Goal: Task Accomplishment & Management: Use online tool/utility

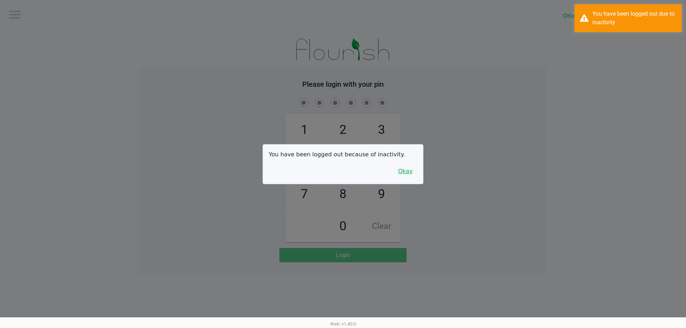
click at [396, 167] on button "Okay" at bounding box center [405, 172] width 24 height 14
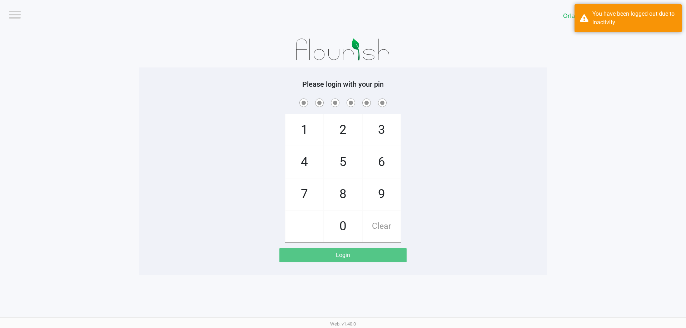
click at [400, 171] on span "6" at bounding box center [382, 162] width 38 height 31
checkbox input "true"
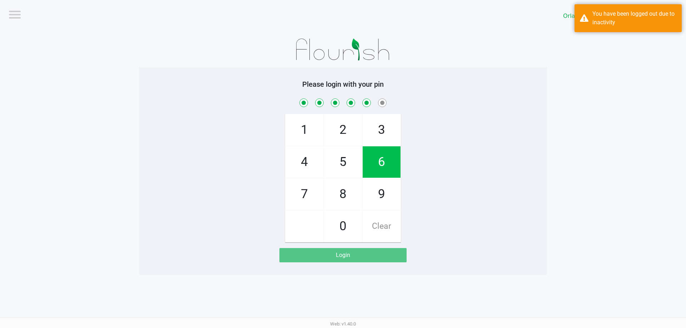
checkbox input "true"
checkbox input "false"
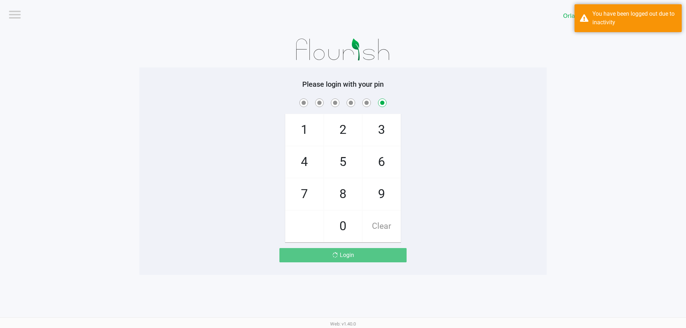
checkbox input "false"
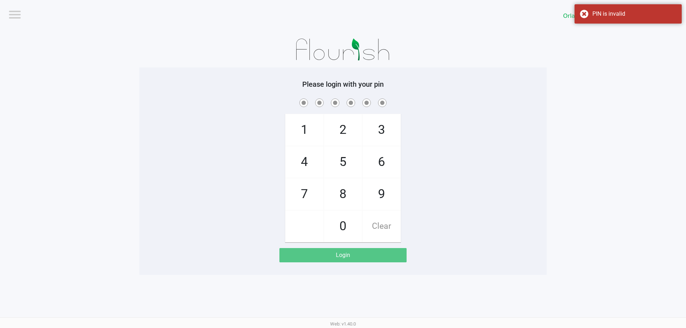
checkbox input "true"
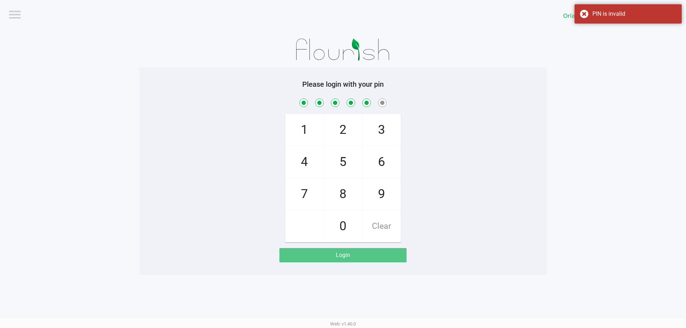
checkbox input "true"
